Goal: Task Accomplishment & Management: Manage account settings

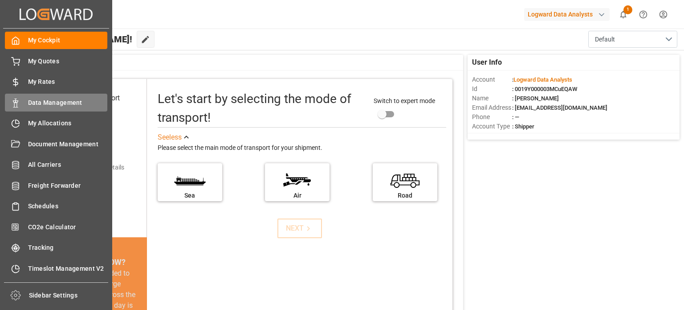
click at [47, 100] on span "Data Management" at bounding box center [68, 102] width 80 height 9
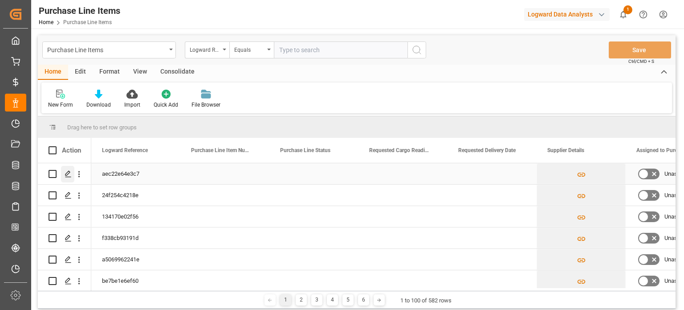
click at [67, 173] on icon "Press SPACE to select this row." at bounding box center [68, 173] width 7 height 7
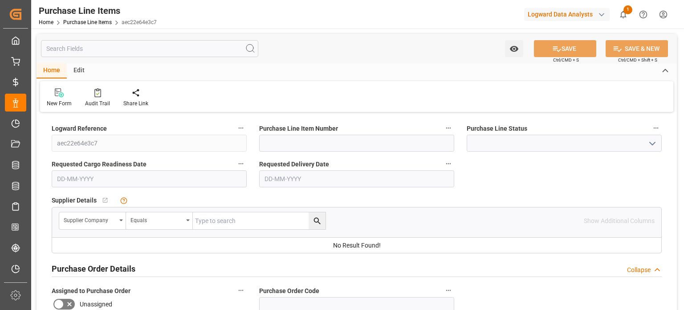
type input "100"
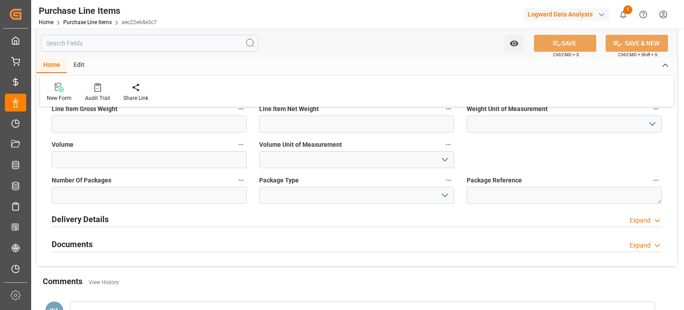
scroll to position [584, 0]
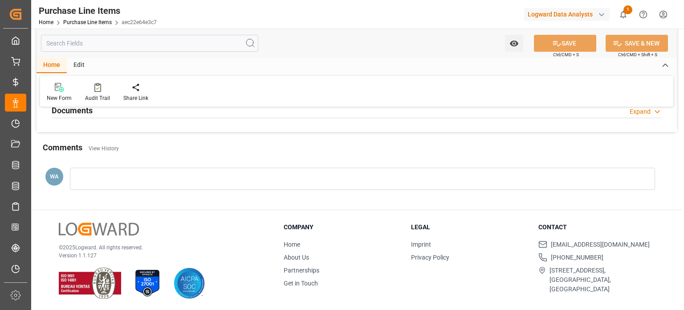
click at [114, 181] on div at bounding box center [362, 178] width 585 height 22
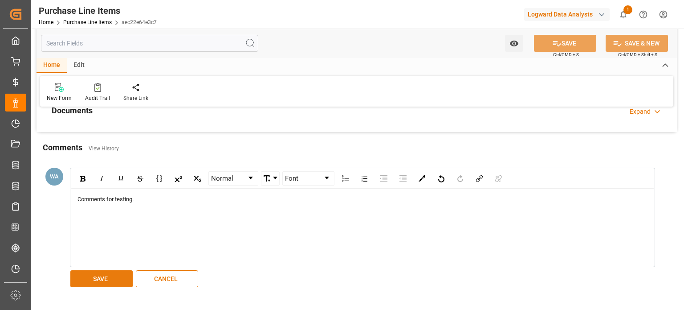
click at [96, 280] on button "SAVE" at bounding box center [101, 278] width 62 height 17
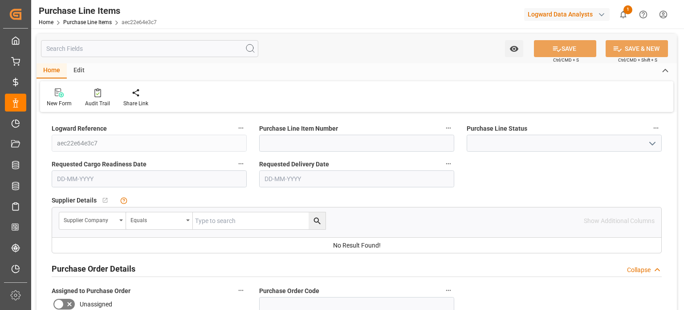
scroll to position [0, 0]
click at [86, 21] on link "Purchase Line Items" at bounding box center [87, 22] width 49 height 6
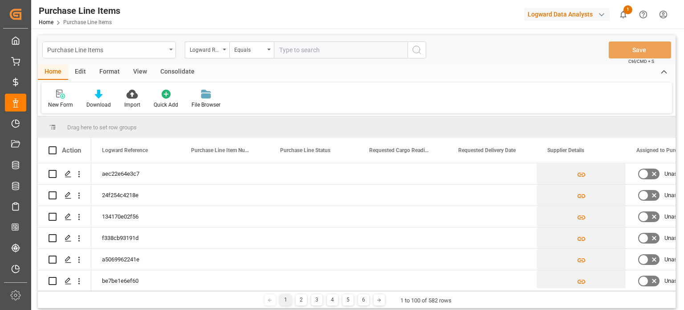
click at [171, 49] on icon "open menu" at bounding box center [171, 50] width 4 height 2
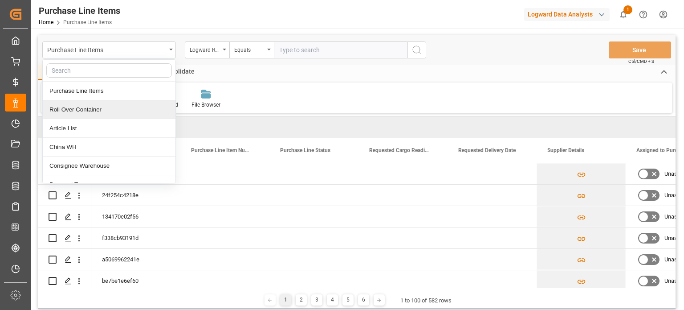
click at [130, 109] on div "Roll Over Container" at bounding box center [109, 109] width 133 height 19
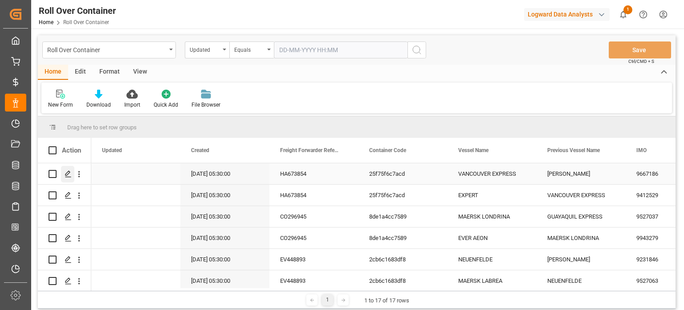
click at [69, 174] on icon "Press SPACE to select this row." at bounding box center [68, 173] width 7 height 7
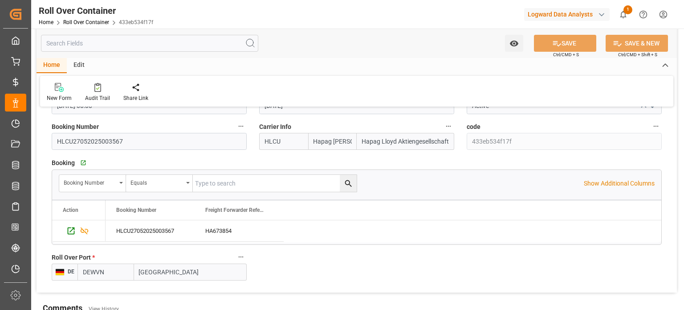
scroll to position [89, 0]
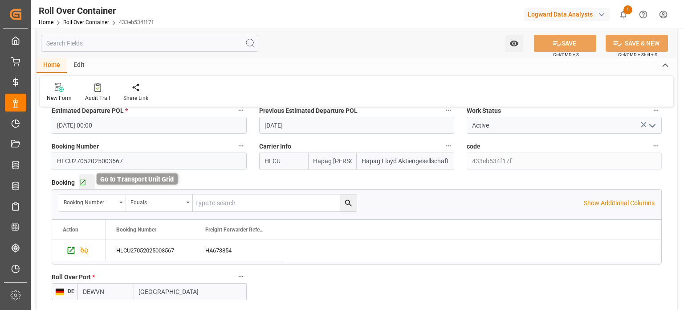
click at [82, 181] on icon "button" at bounding box center [83, 183] width 8 height 8
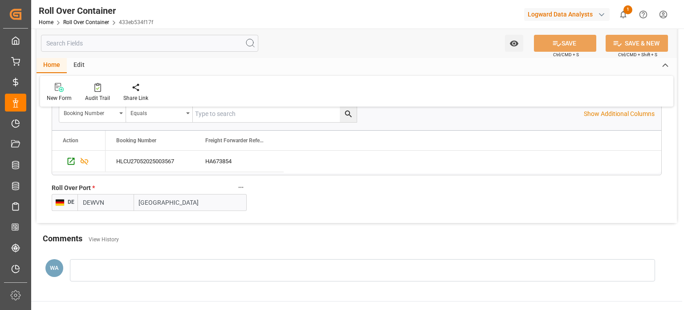
scroll to position [134, 0]
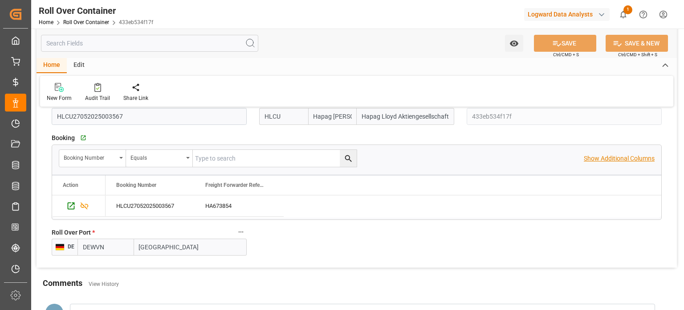
click at [627, 158] on p "Show Additional Columns" at bounding box center [619, 158] width 71 height 9
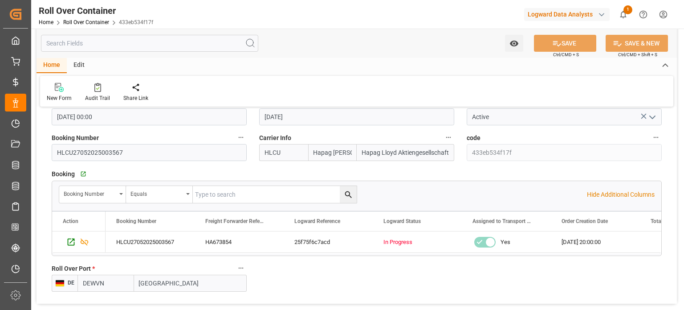
scroll to position [89, 0]
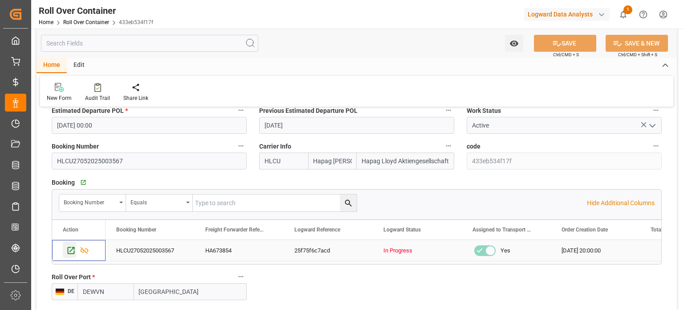
click at [71, 249] on icon "Press SPACE to select this row." at bounding box center [71, 250] width 7 height 7
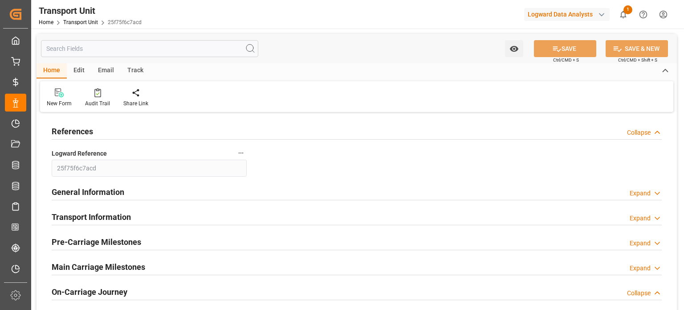
type input "17-08-2025 23:00"
type input "18-08-2025 18:00"
type input "16-08-2025 18:00"
type input "19-08-2025 14:00"
type input "22-08-2025 08:00"
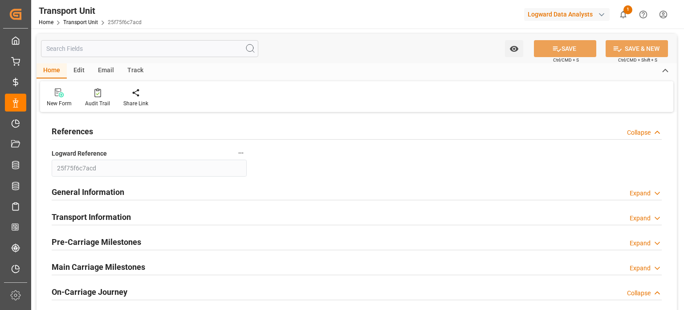
type input "22-08-2025 08:00"
type input "23-08-2025 12:00"
type input "25-08-2025 03:00"
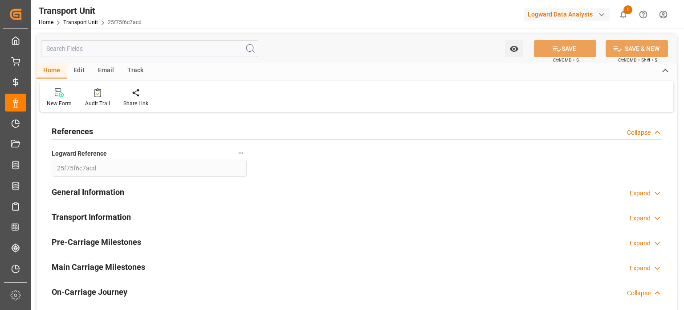
type input "24-08-2025 05:00"
type input "25-08-2025 17:00"
type input "26-08-2025 22:00"
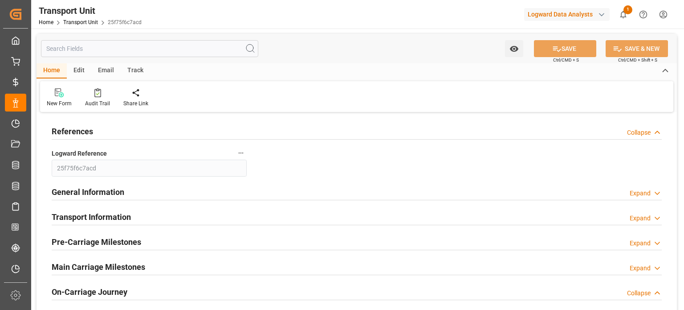
type input "28-08-2025 08:00"
type input "31-08-2025 05:00"
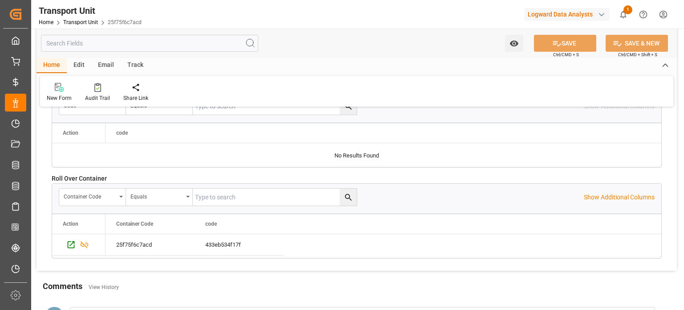
scroll to position [1381, 0]
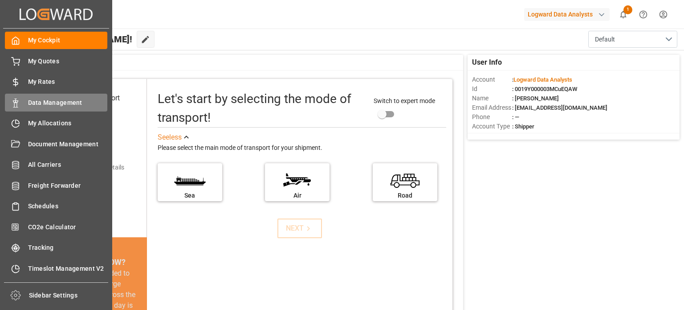
click at [57, 105] on span "Data Management" at bounding box center [68, 102] width 80 height 9
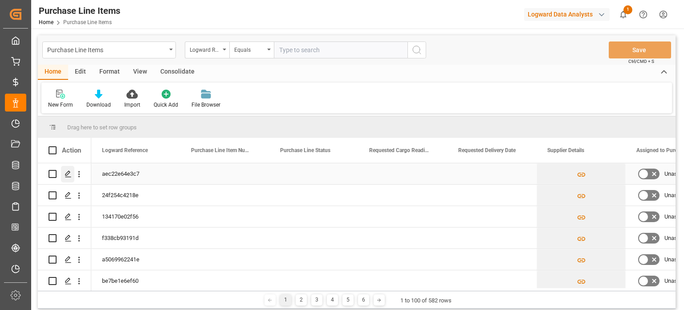
click at [66, 173] on polygon "Press SPACE to select this row." at bounding box center [67, 173] width 4 height 4
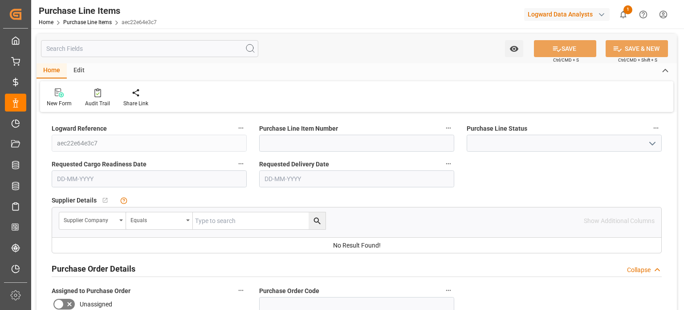
type input "100"
click at [79, 73] on div "Edit" at bounding box center [79, 70] width 24 height 15
click at [91, 97] on icon at bounding box center [89, 92] width 7 height 9
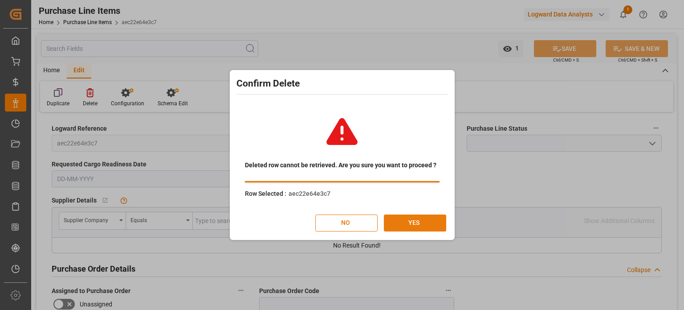
click at [408, 219] on button "YES" at bounding box center [415, 222] width 62 height 17
